Goal: Task Accomplishment & Management: Use online tool/utility

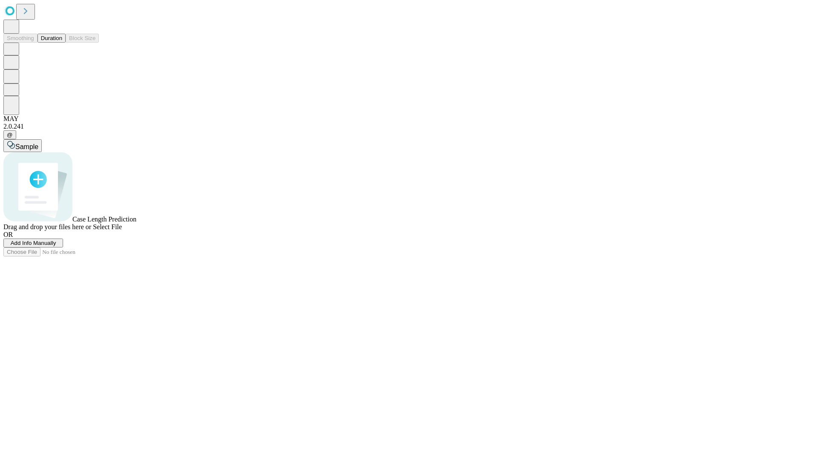
click at [62, 43] on button "Duration" at bounding box center [51, 38] width 28 height 9
click at [56, 246] on span "Add Info Manually" at bounding box center [34, 243] width 46 height 6
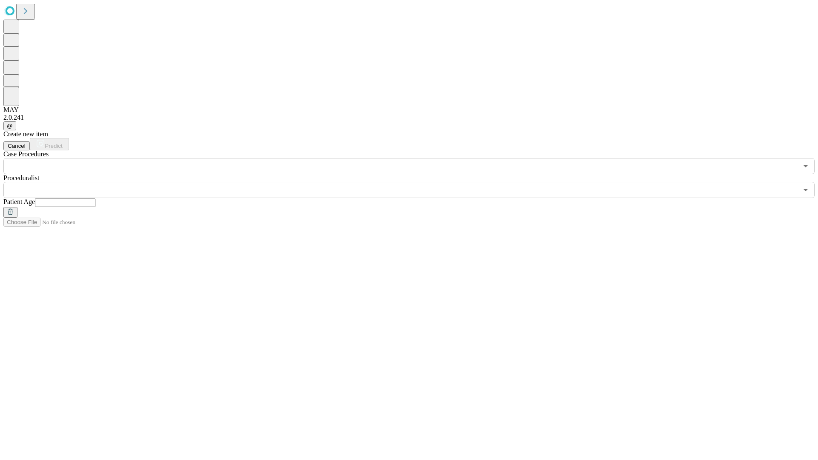
click at [95, 199] on input "text" at bounding box center [65, 203] width 61 height 9
type input "**"
click at [415, 182] on input "text" at bounding box center [400, 190] width 795 height 16
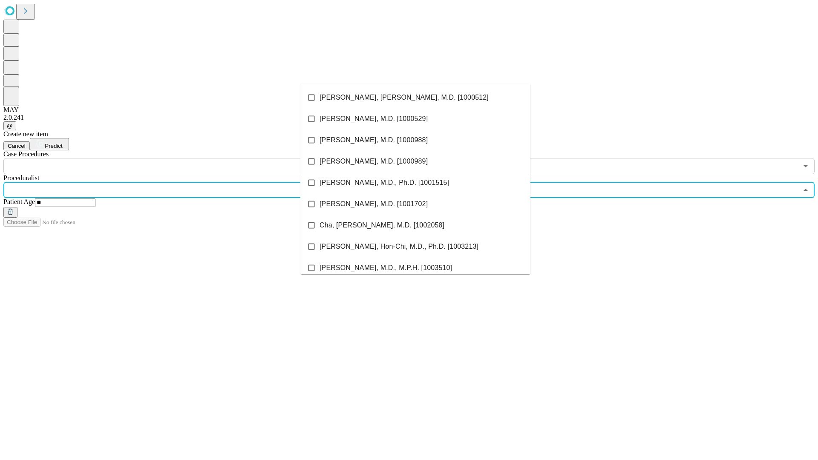
click at [415, 98] on li "[PERSON_NAME], [PERSON_NAME], M.D. [1000512]" at bounding box center [415, 97] width 230 height 21
click at [179, 158] on input "text" at bounding box center [400, 166] width 795 height 16
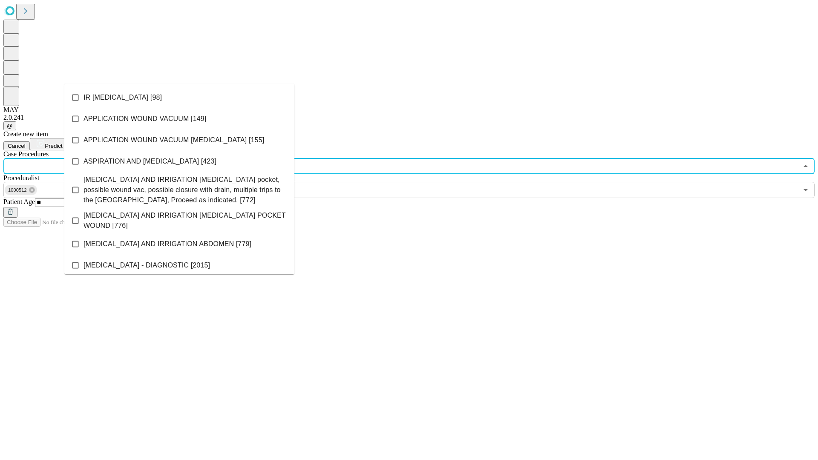
click at [179, 98] on li "IR [MEDICAL_DATA] [98]" at bounding box center [179, 97] width 230 height 21
